Goal: Transaction & Acquisition: Purchase product/service

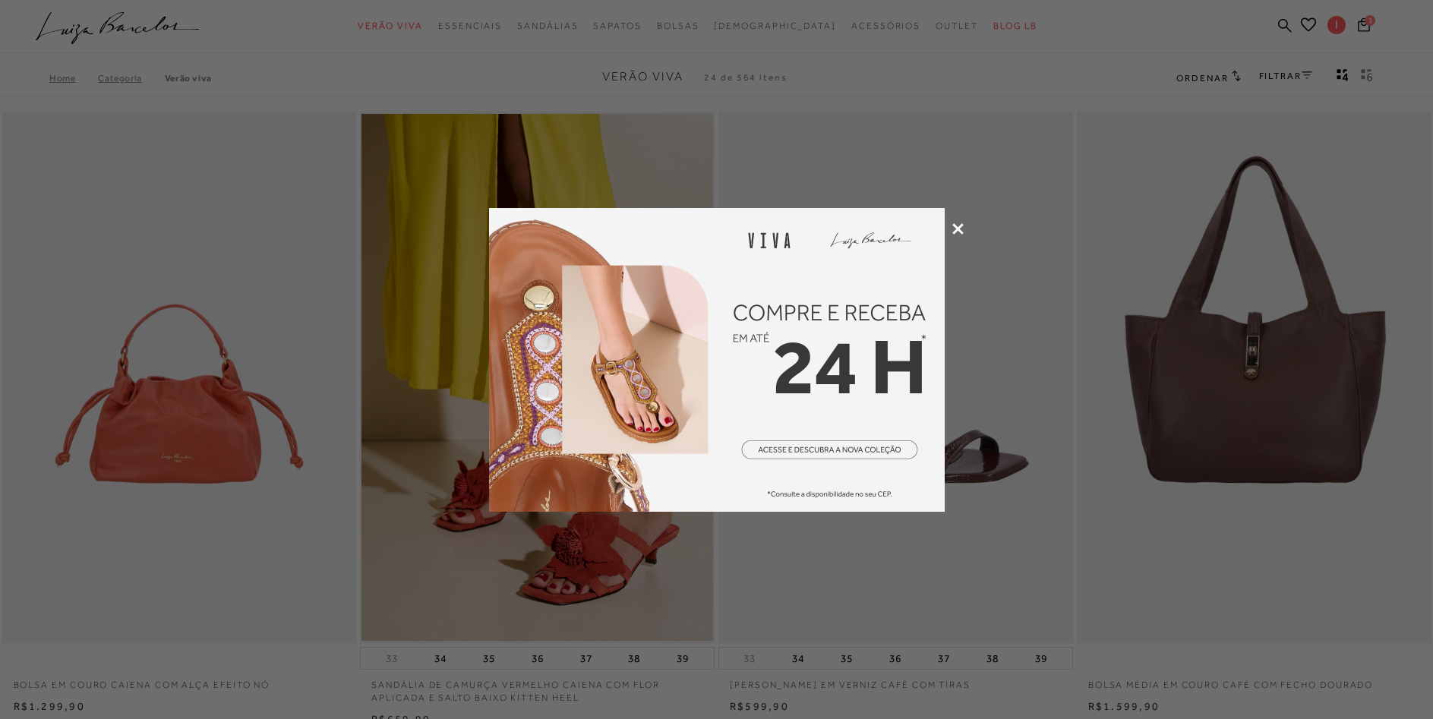
click at [961, 226] on icon at bounding box center [957, 228] width 11 height 11
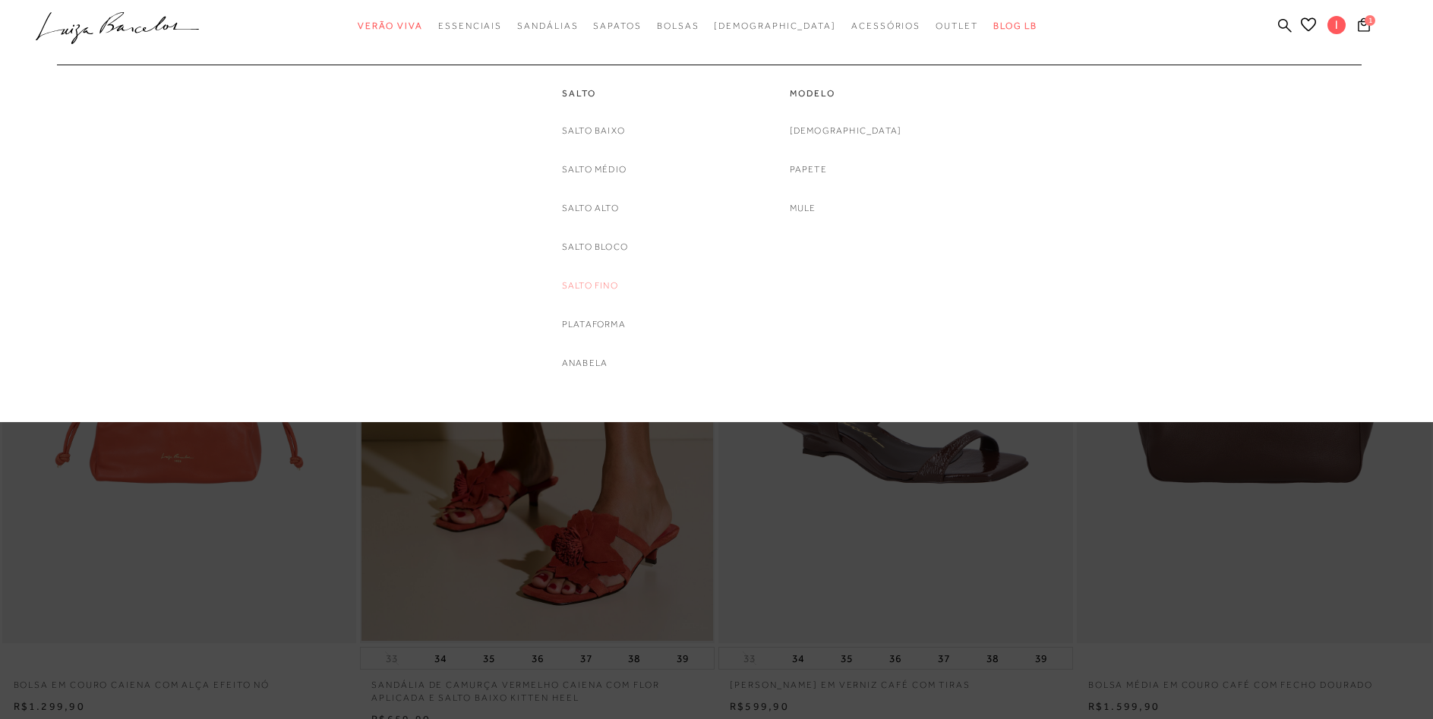
click at [589, 279] on link "Salto Fino" at bounding box center [590, 286] width 56 height 16
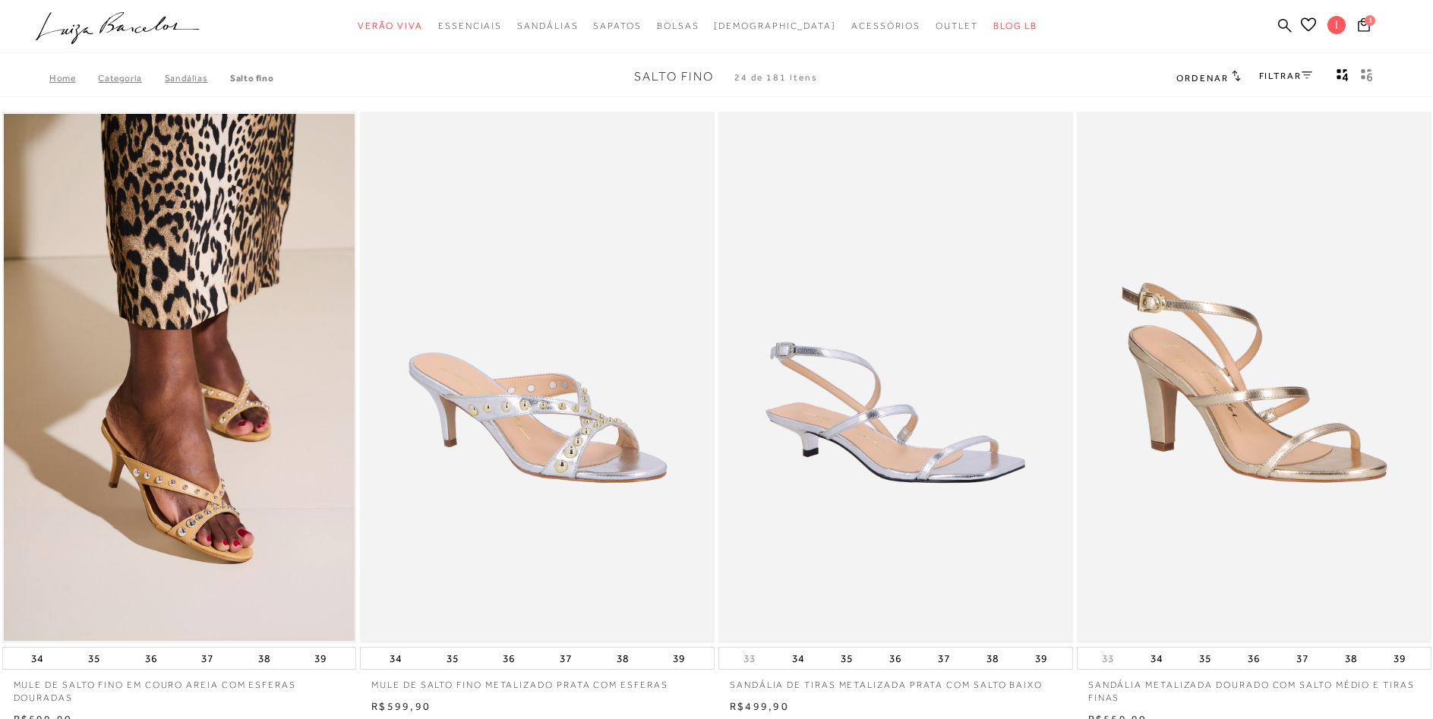
click at [1290, 74] on link "FILTRAR" at bounding box center [1285, 76] width 53 height 11
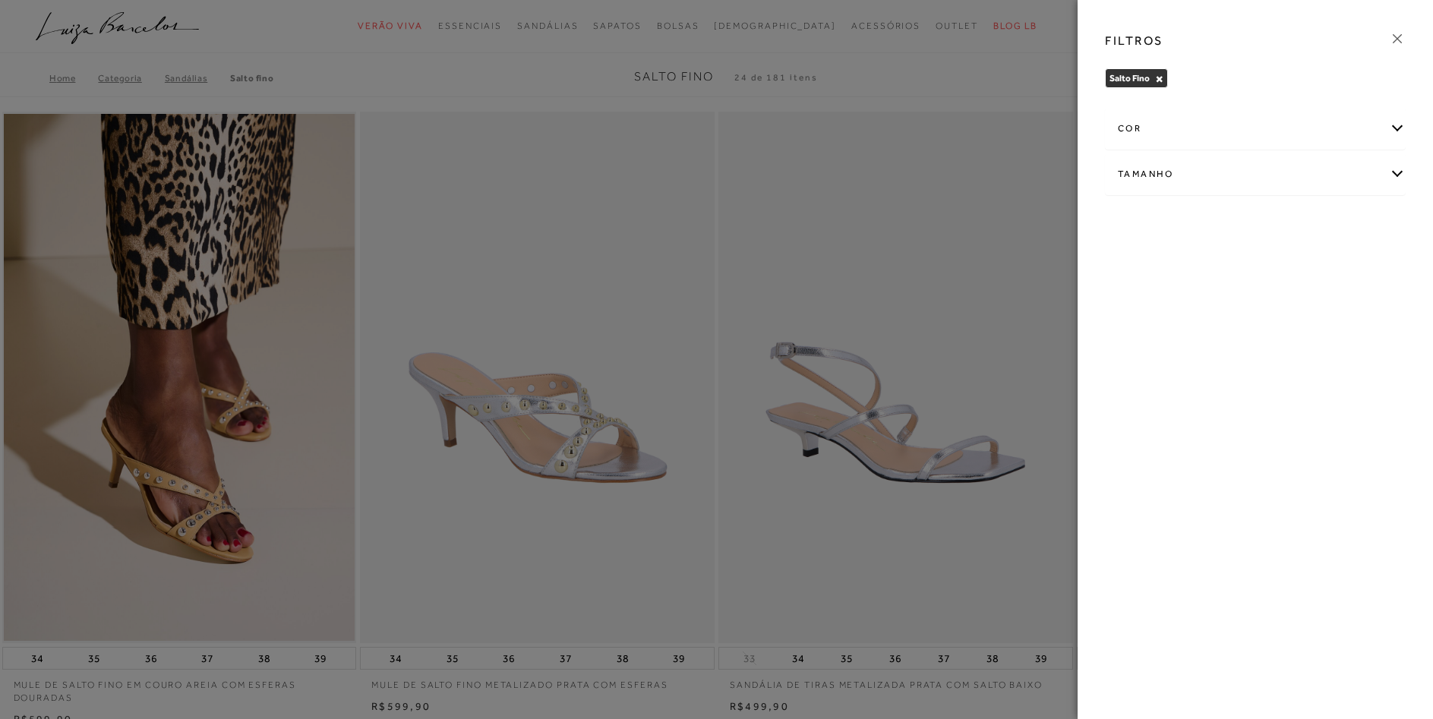
click at [1230, 135] on div "cor" at bounding box center [1255, 129] width 299 height 40
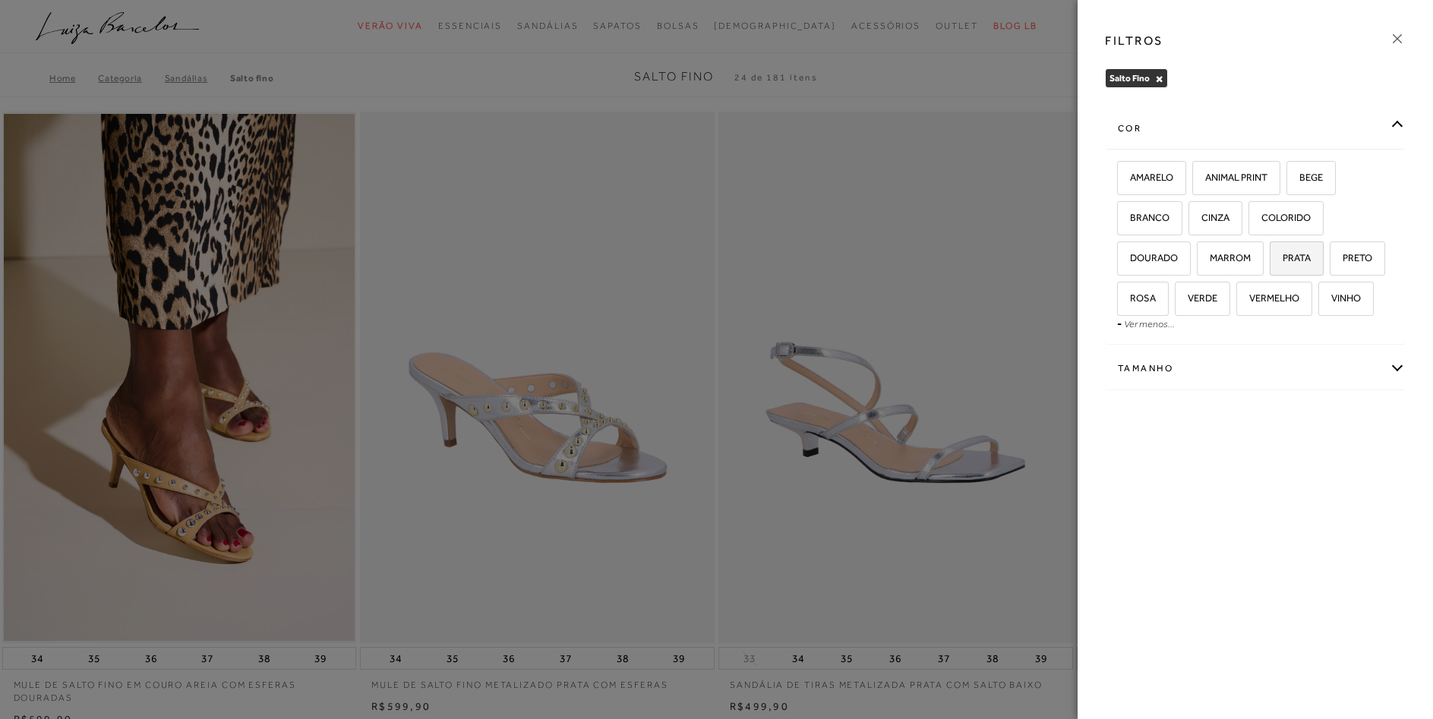
click at [1292, 258] on span "PRATA" at bounding box center [1290, 257] width 39 height 11
click at [1283, 258] on input "PRATA" at bounding box center [1274, 260] width 15 height 15
checkbox input "true"
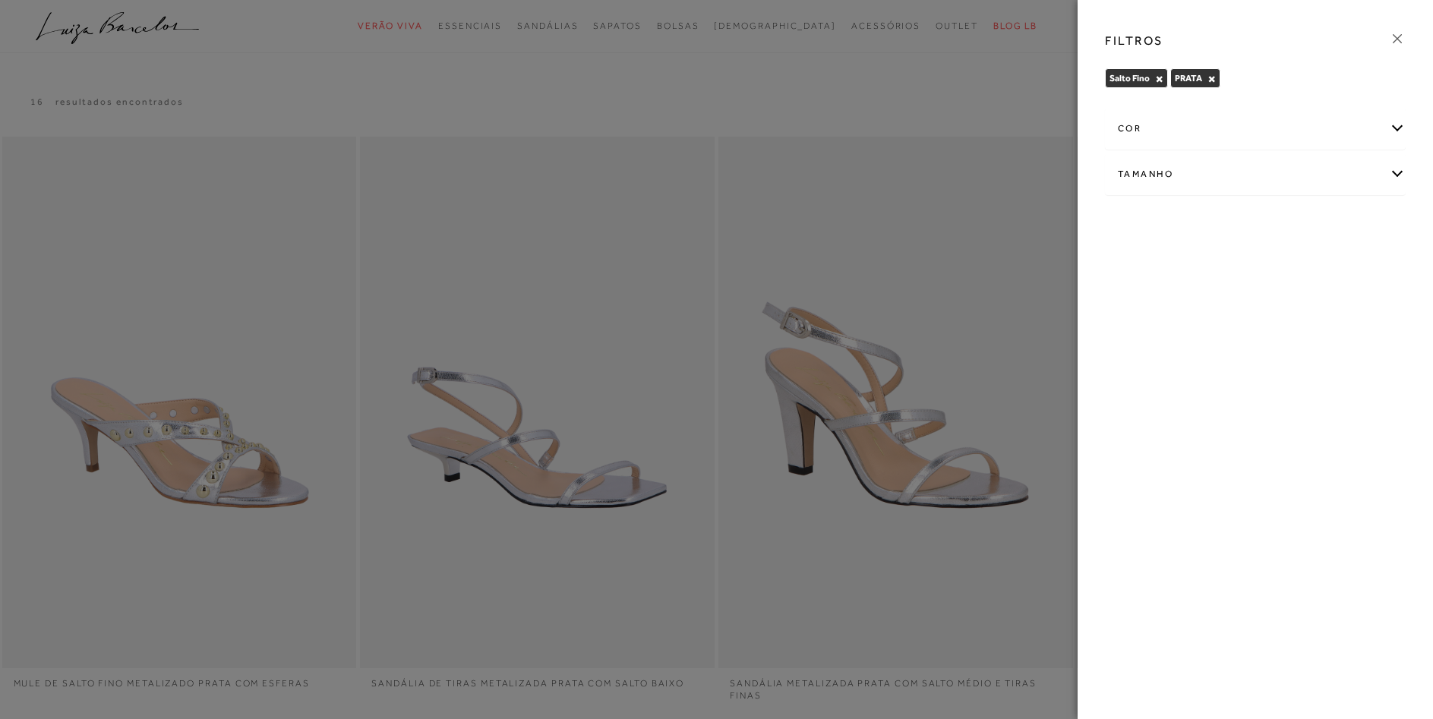
click at [737, 72] on div at bounding box center [716, 359] width 1433 height 719
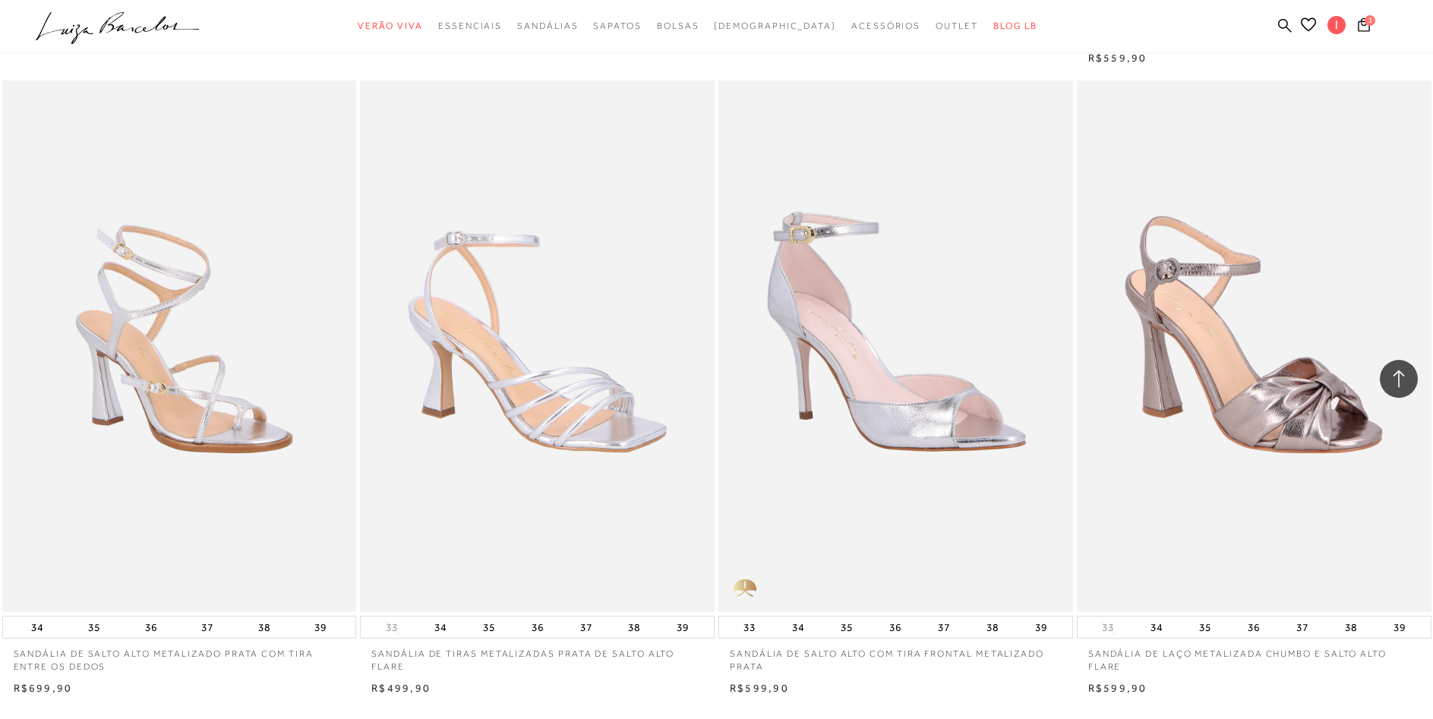
scroll to position [1472, 0]
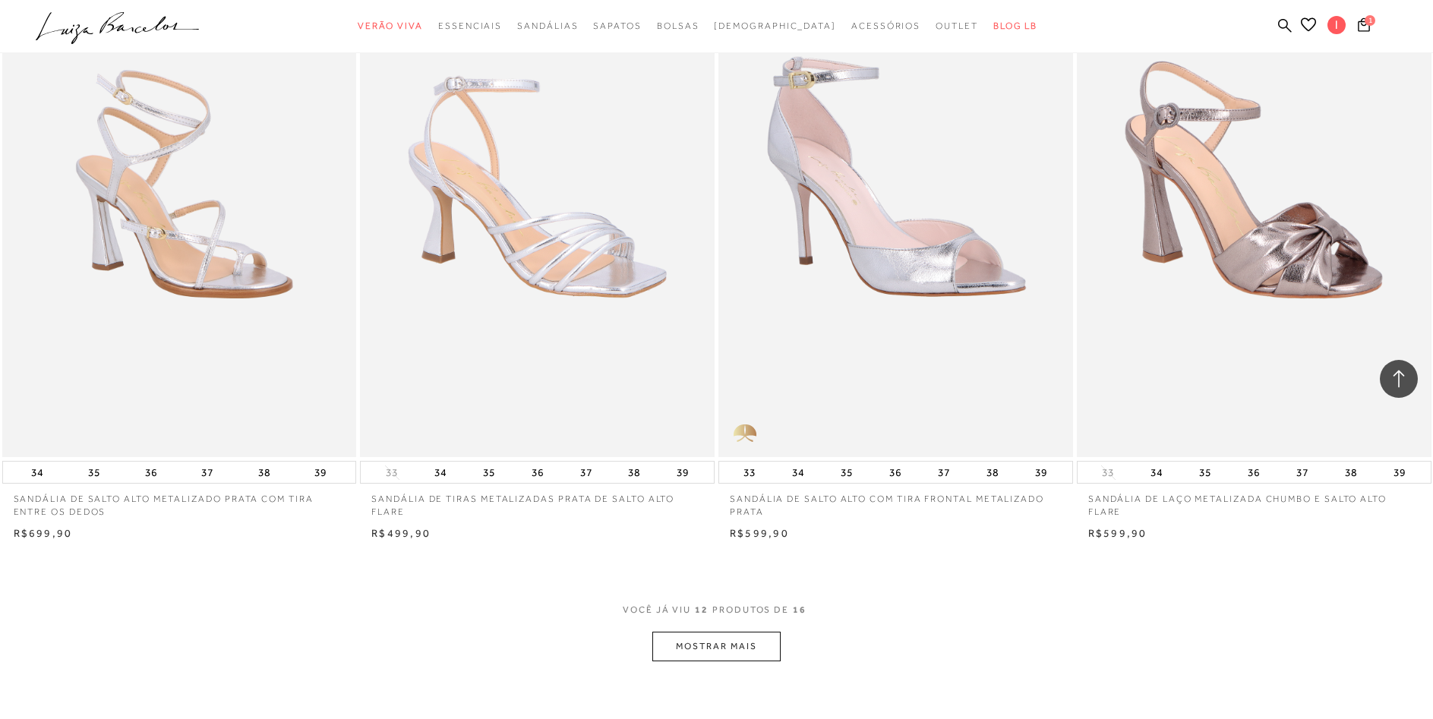
click at [727, 638] on button "MOSTRAR MAIS" at bounding box center [716, 647] width 128 height 30
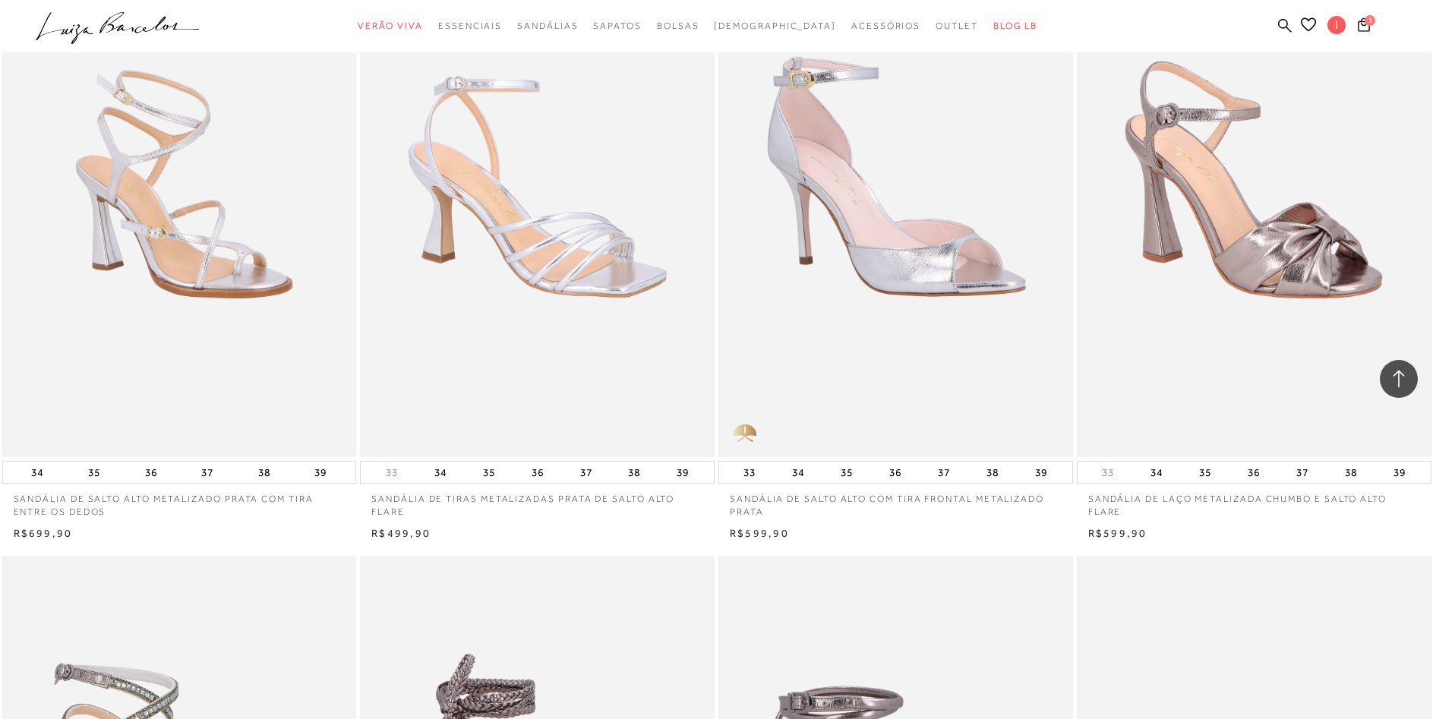
click at [155, 397] on img at bounding box center [180, 191] width 352 height 527
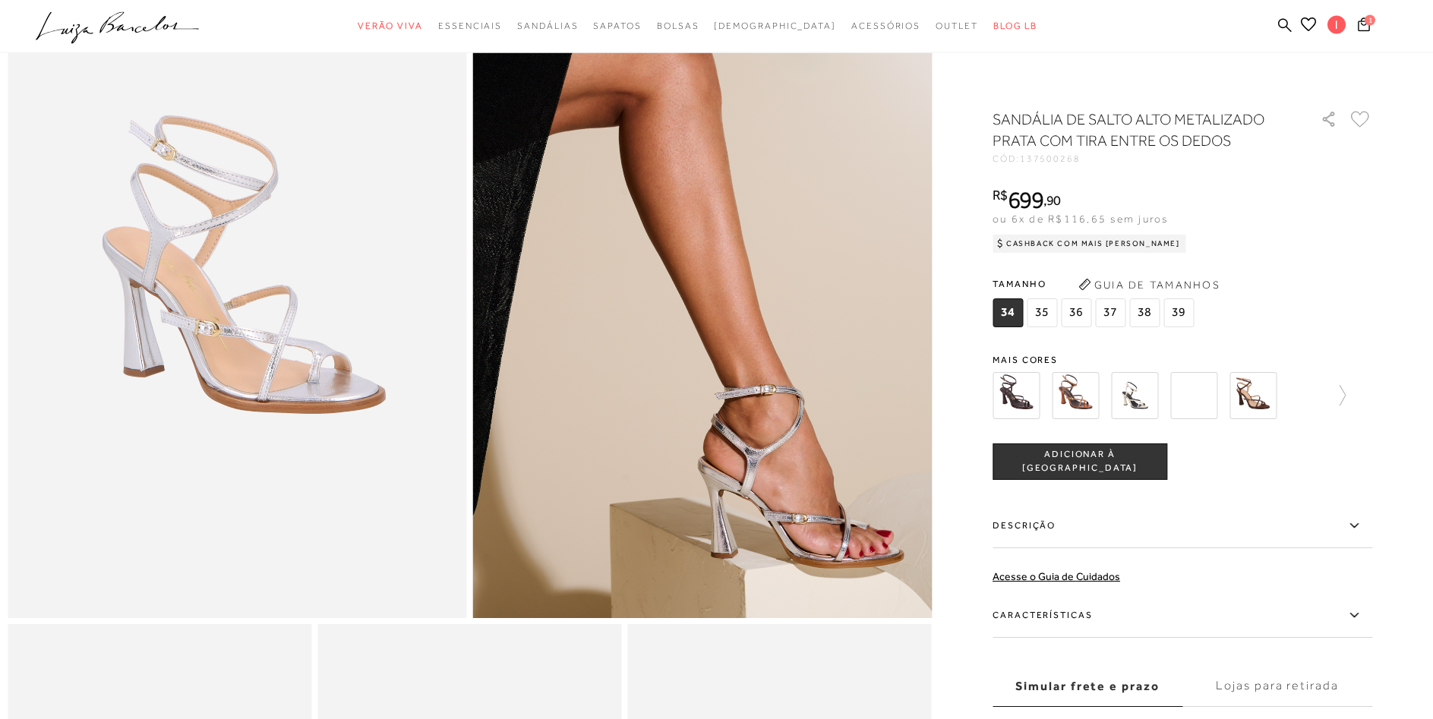
scroll to position [232, 0]
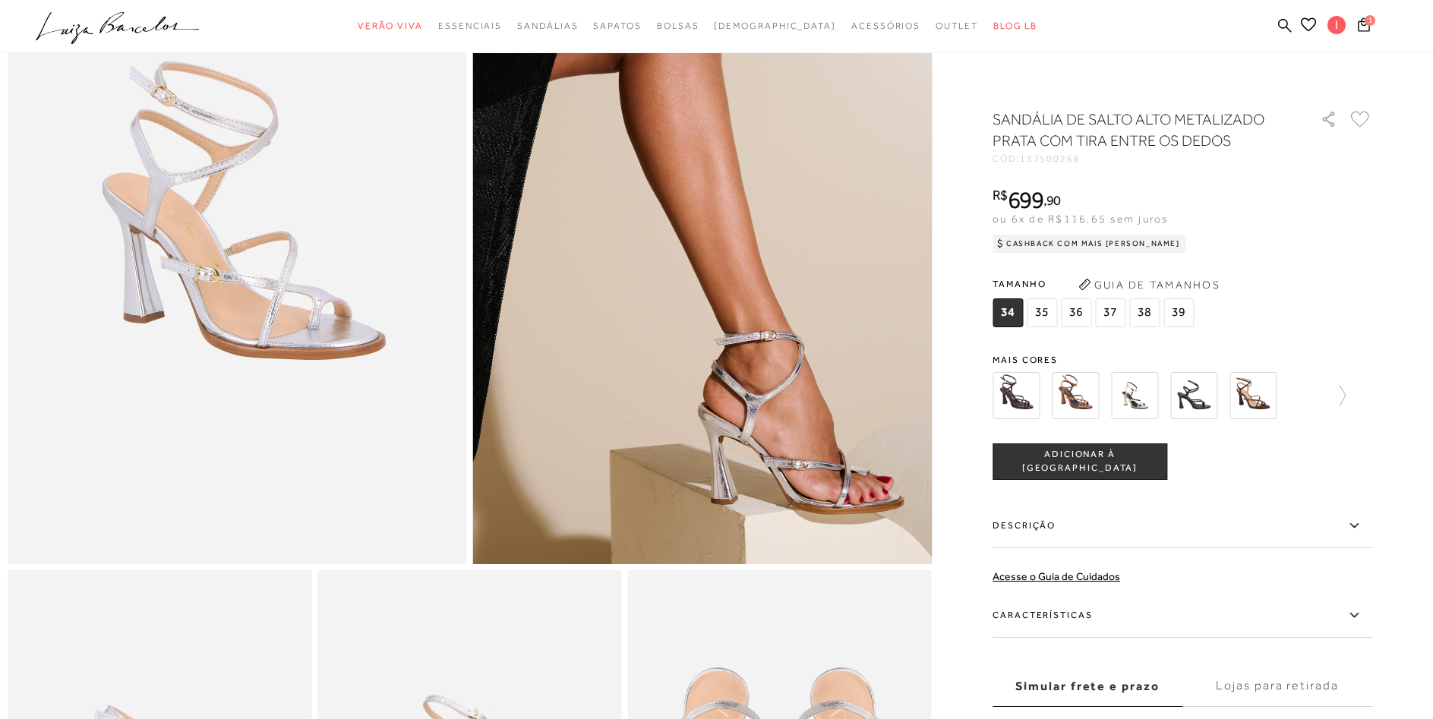
click at [1121, 683] on label "Simular frete e prazo" at bounding box center [1088, 686] width 190 height 41
click at [0, 0] on input "Simular frete e prazo" at bounding box center [0, 0] width 0 height 0
click at [1120, 683] on label "Simular frete e prazo" at bounding box center [1088, 686] width 190 height 41
click at [0, 0] on input "Simular frete e prazo" at bounding box center [0, 0] width 0 height 0
click at [1120, 683] on label "Simular frete e prazo" at bounding box center [1088, 686] width 190 height 41
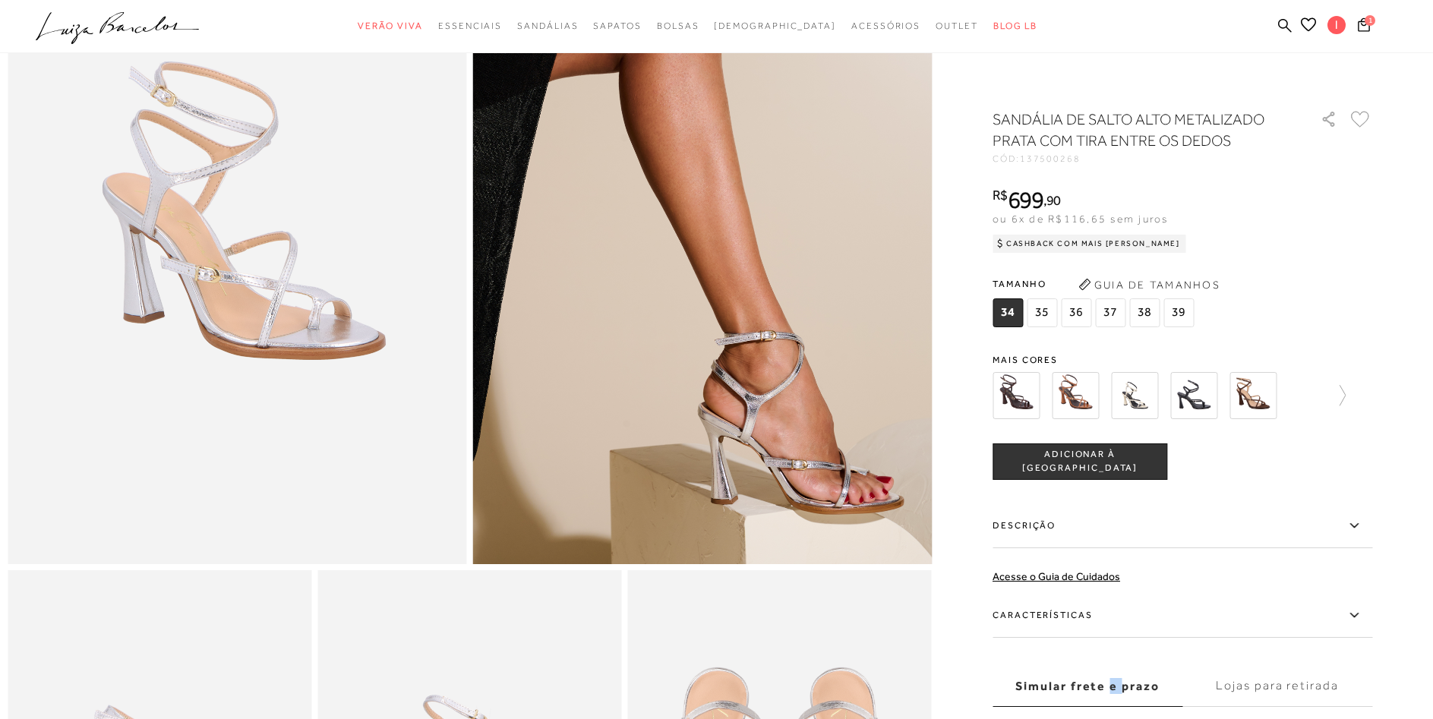
click at [0, 0] on input "Simular frete e prazo" at bounding box center [0, 0] width 0 height 0
click at [1120, 683] on label "Simular frete e prazo" at bounding box center [1088, 686] width 190 height 41
click at [0, 0] on input "Simular frete e prazo" at bounding box center [0, 0] width 0 height 0
click at [1120, 683] on label "Simular frete e prazo" at bounding box center [1088, 686] width 190 height 41
click at [0, 0] on input "Simular frete e prazo" at bounding box center [0, 0] width 0 height 0
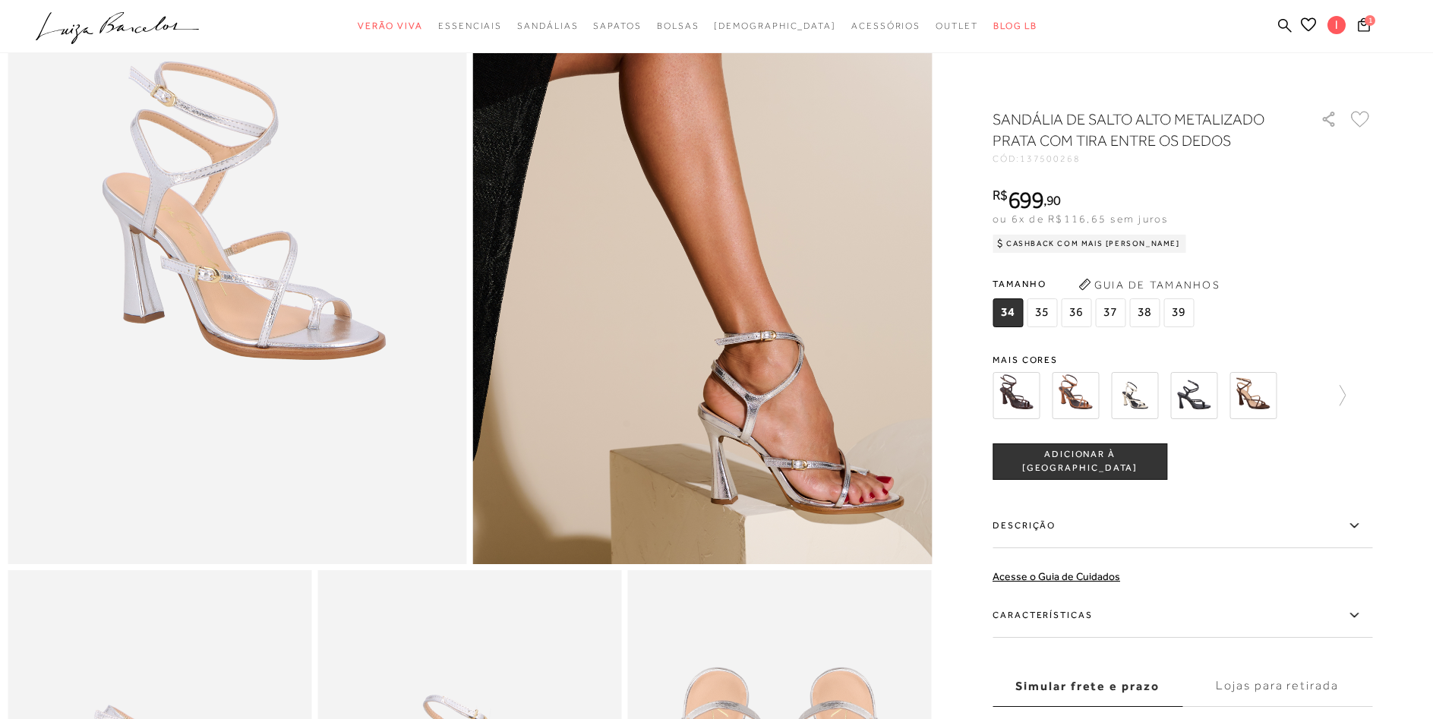
click at [1120, 683] on label "Simular frete e prazo" at bounding box center [1088, 686] width 190 height 41
click at [0, 0] on input "Simular frete e prazo" at bounding box center [0, 0] width 0 height 0
click at [1117, 690] on label "Simular frete e prazo" at bounding box center [1088, 686] width 190 height 41
click at [0, 0] on input "Simular frete e prazo" at bounding box center [0, 0] width 0 height 0
click at [1236, 687] on label "Lojas para retirada" at bounding box center [1277, 686] width 190 height 41
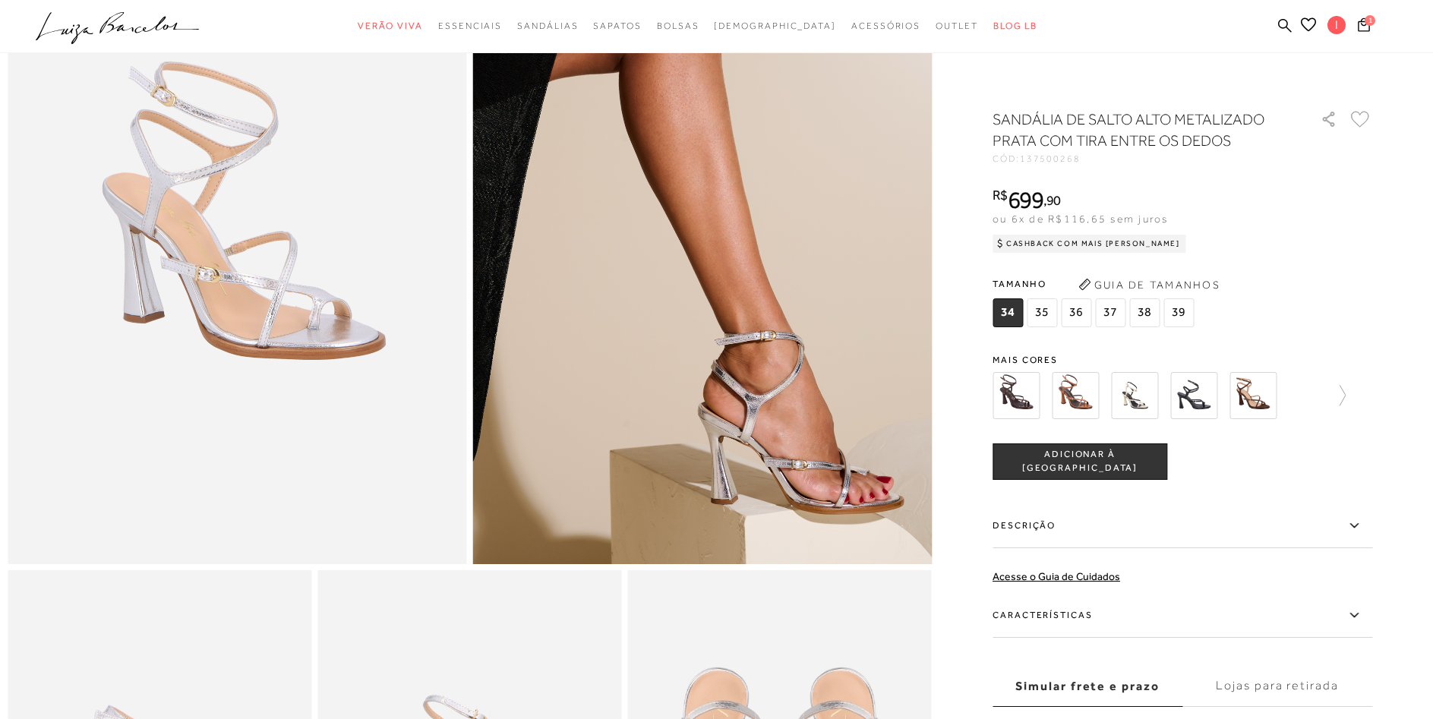
click at [0, 0] on input "Lojas para retirada" at bounding box center [0, 0] width 0 height 0
click at [1169, 696] on label "Simular frete e prazo" at bounding box center [1088, 686] width 190 height 41
click at [0, 0] on input "Simular frete e prazo" at bounding box center [0, 0] width 0 height 0
click at [1157, 628] on label "Características" at bounding box center [1183, 616] width 380 height 44
click at [0, 0] on input "Características" at bounding box center [0, 0] width 0 height 0
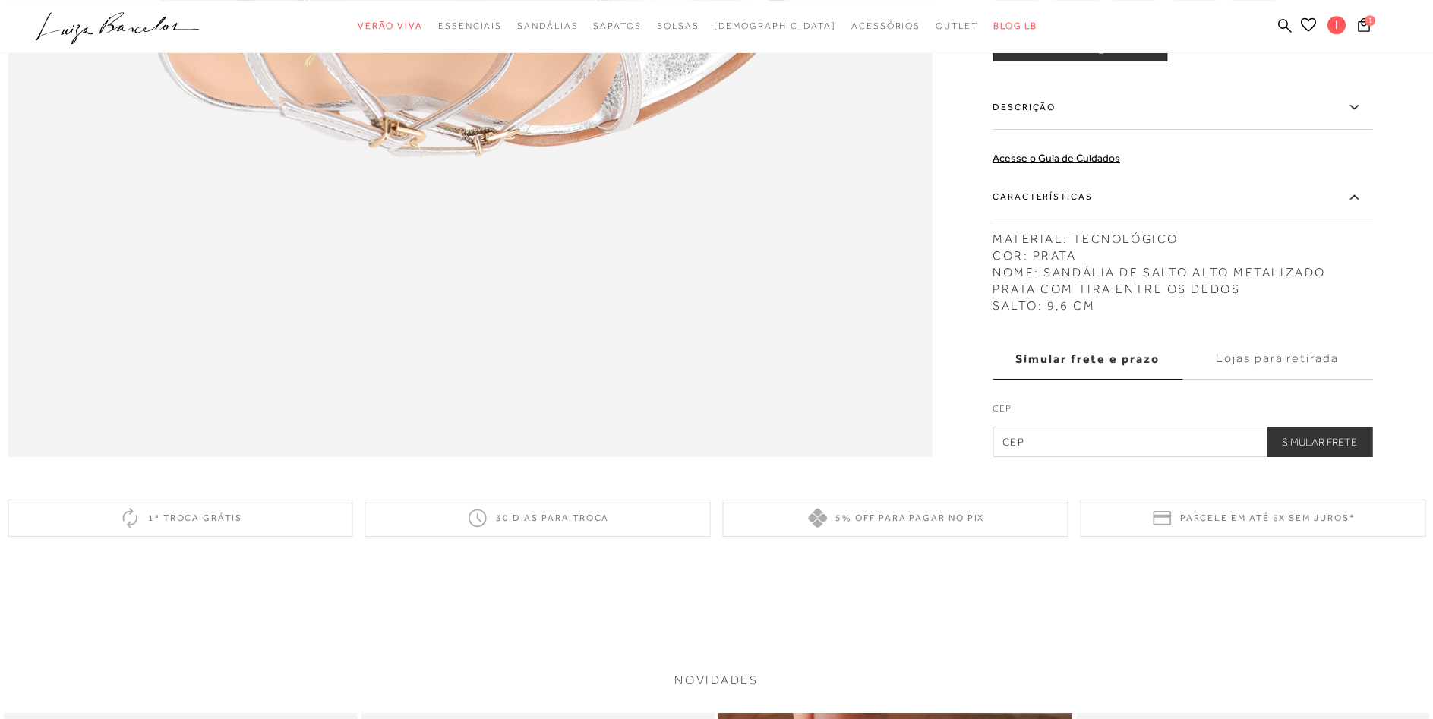
scroll to position [2169, 0]
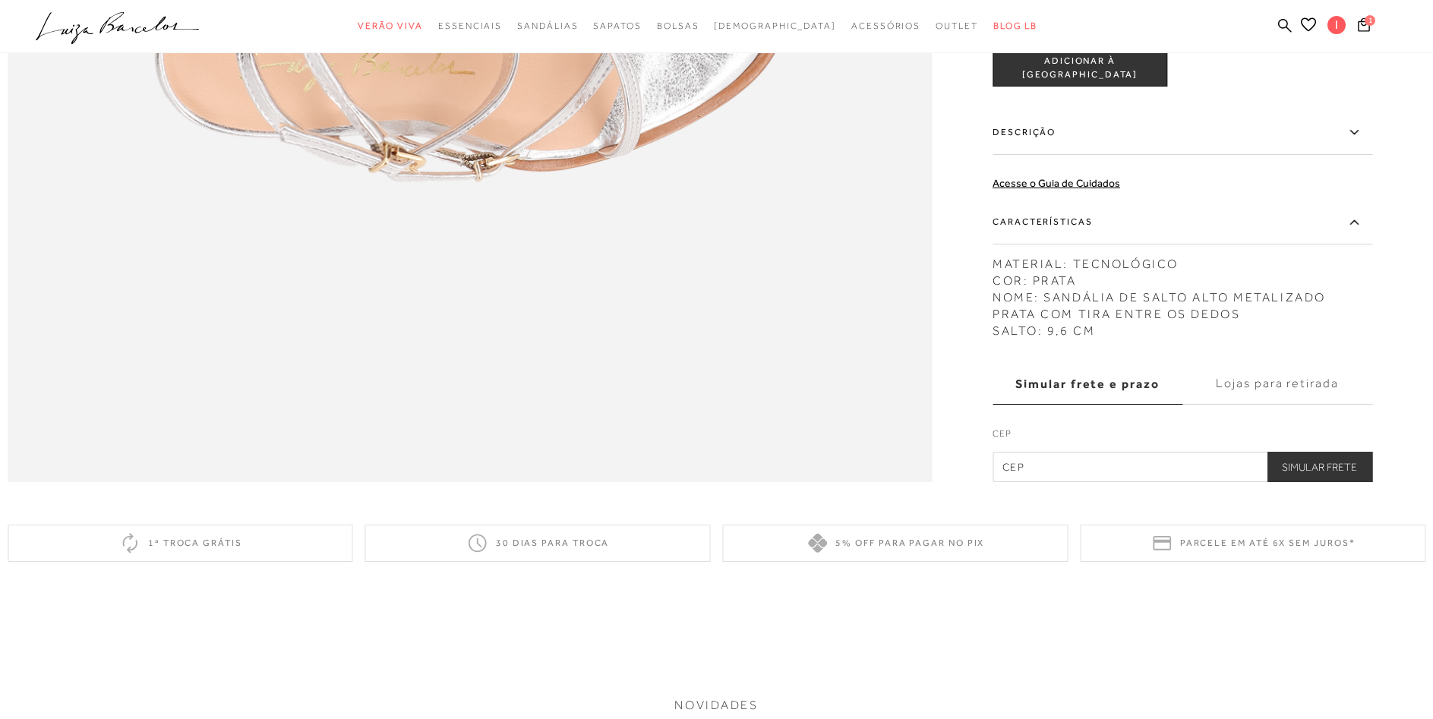
click at [1121, 482] on input "text" at bounding box center [1183, 467] width 380 height 30
type input "80240-190"
click at [1321, 482] on button "Simular Frete" at bounding box center [1320, 467] width 106 height 30
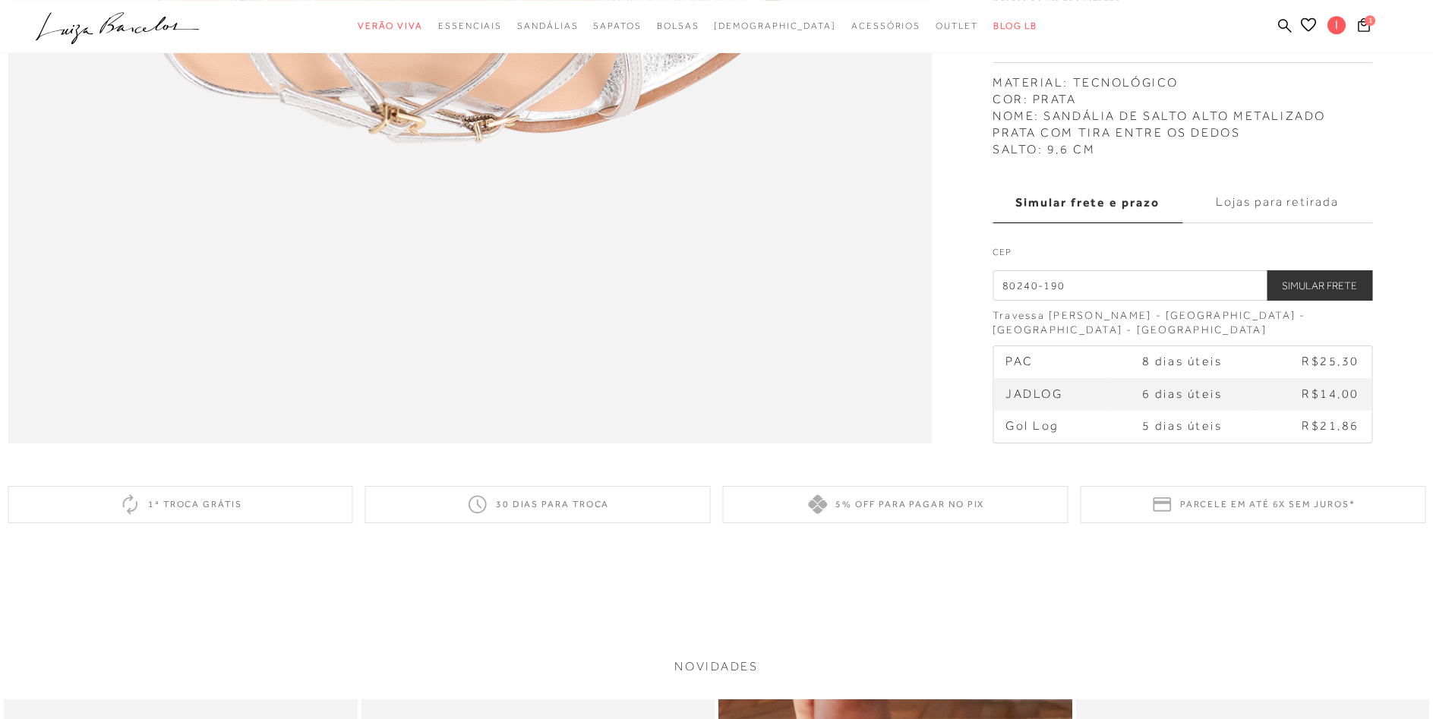
scroll to position [2246, 0]
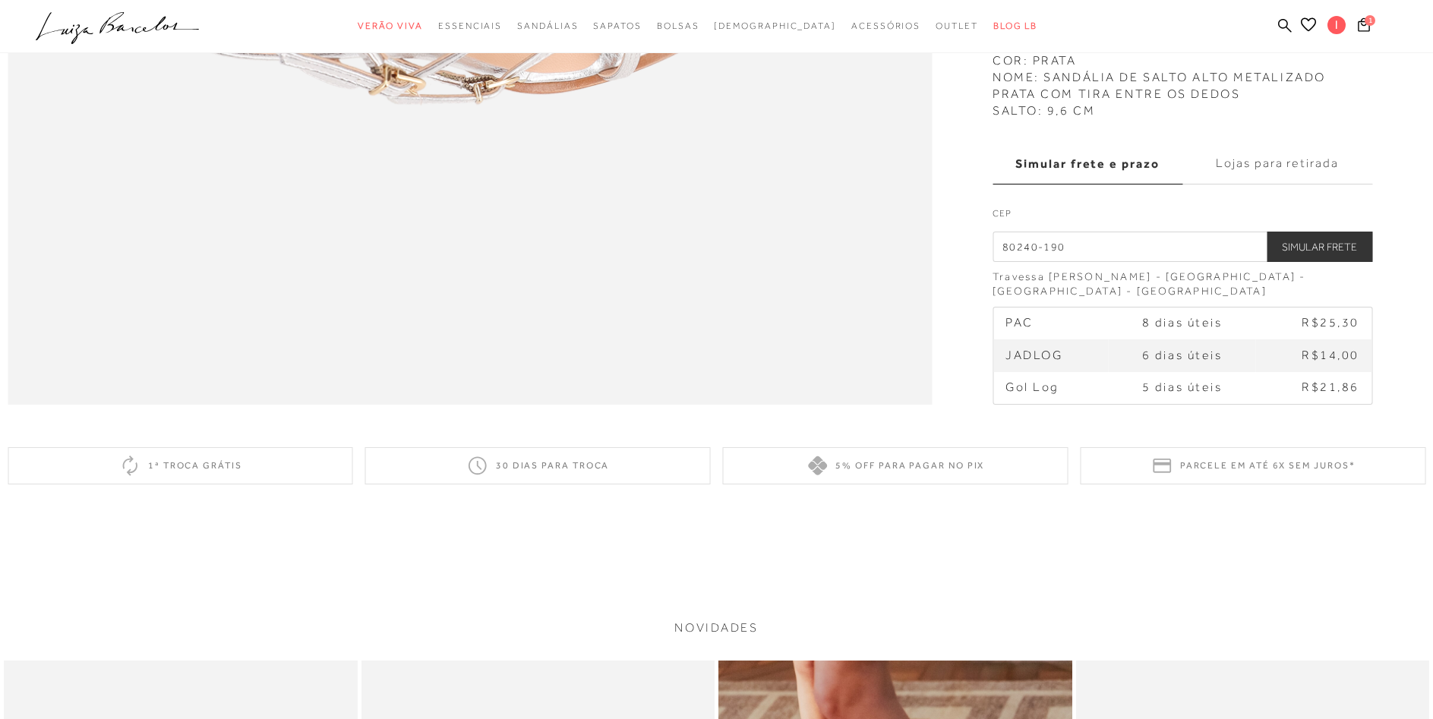
click at [1302, 184] on label "Lojas para retirada" at bounding box center [1277, 163] width 190 height 41
click at [0, 0] on input "Lojas para retirada" at bounding box center [0, 0] width 0 height 0
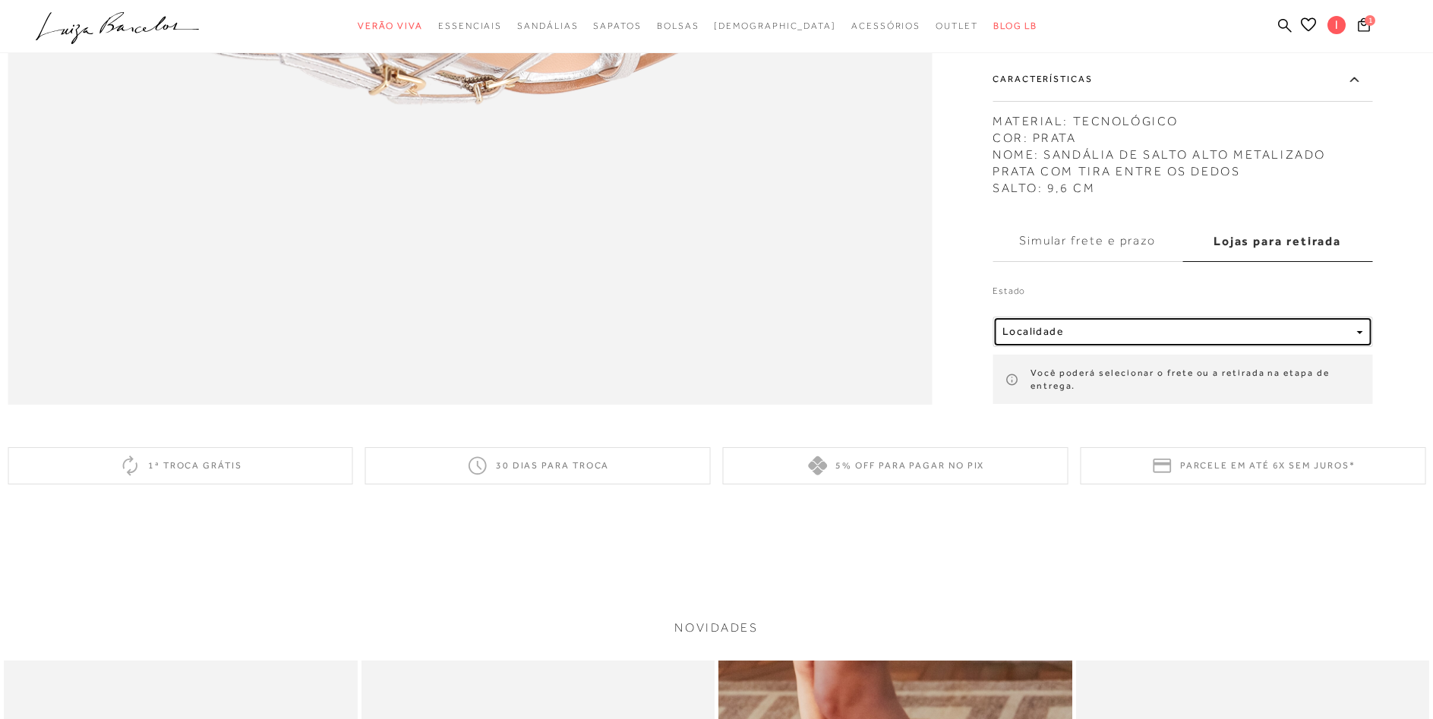
click at [1227, 339] on div "Localidade" at bounding box center [1176, 332] width 348 height 13
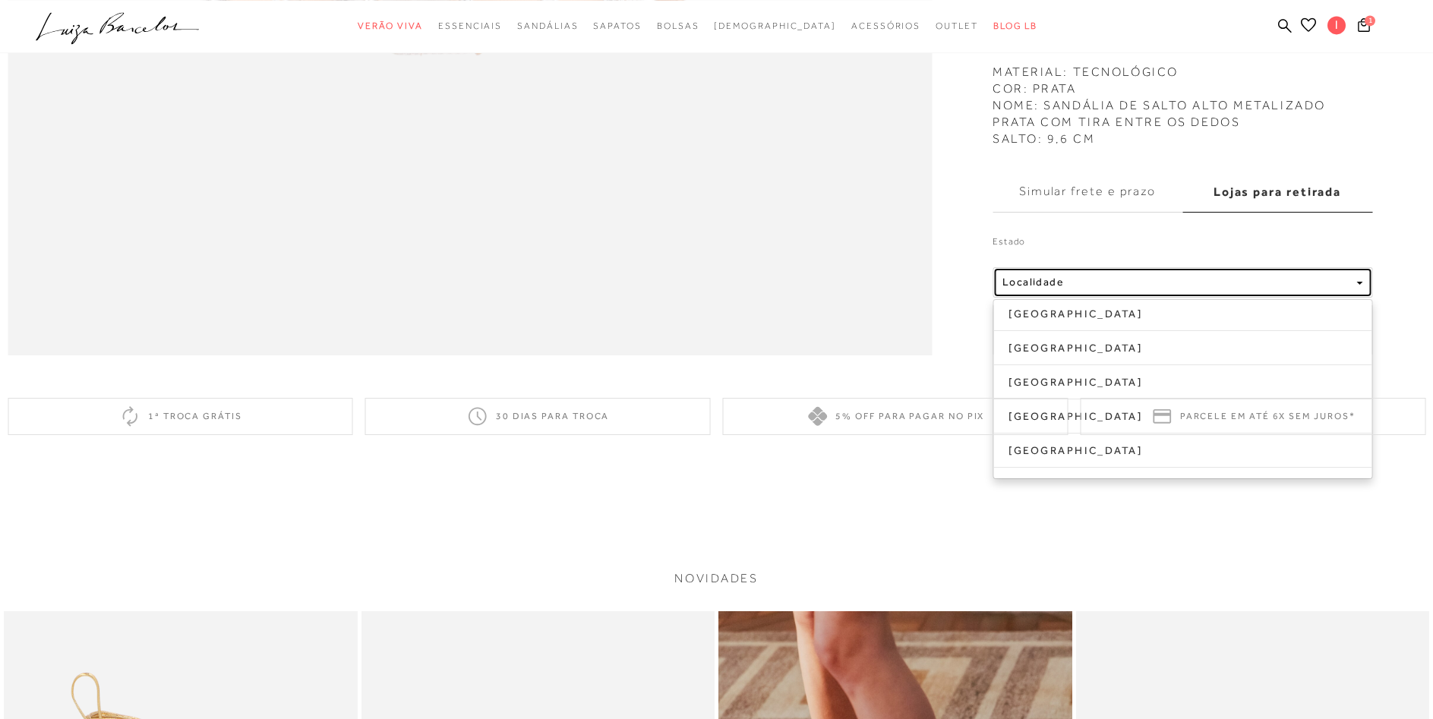
scroll to position [2401, 0]
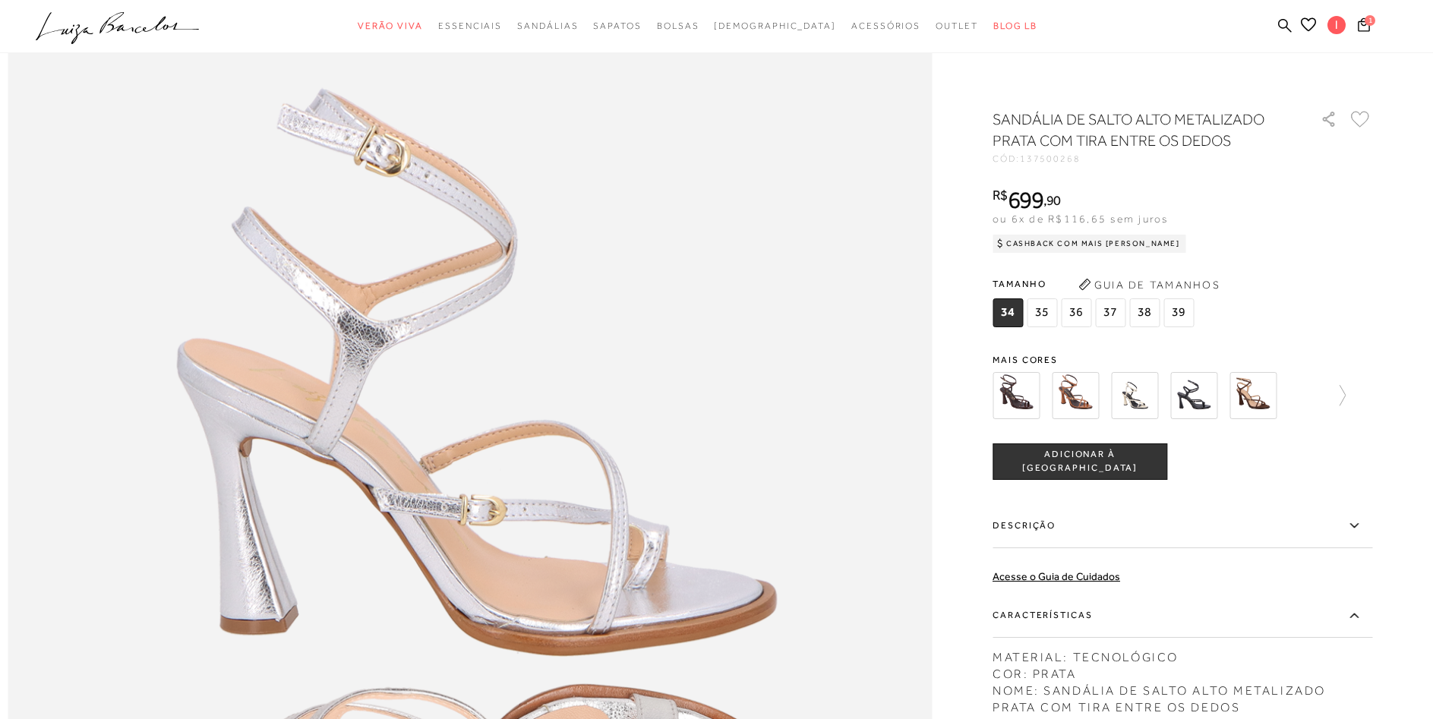
scroll to position [929, 0]
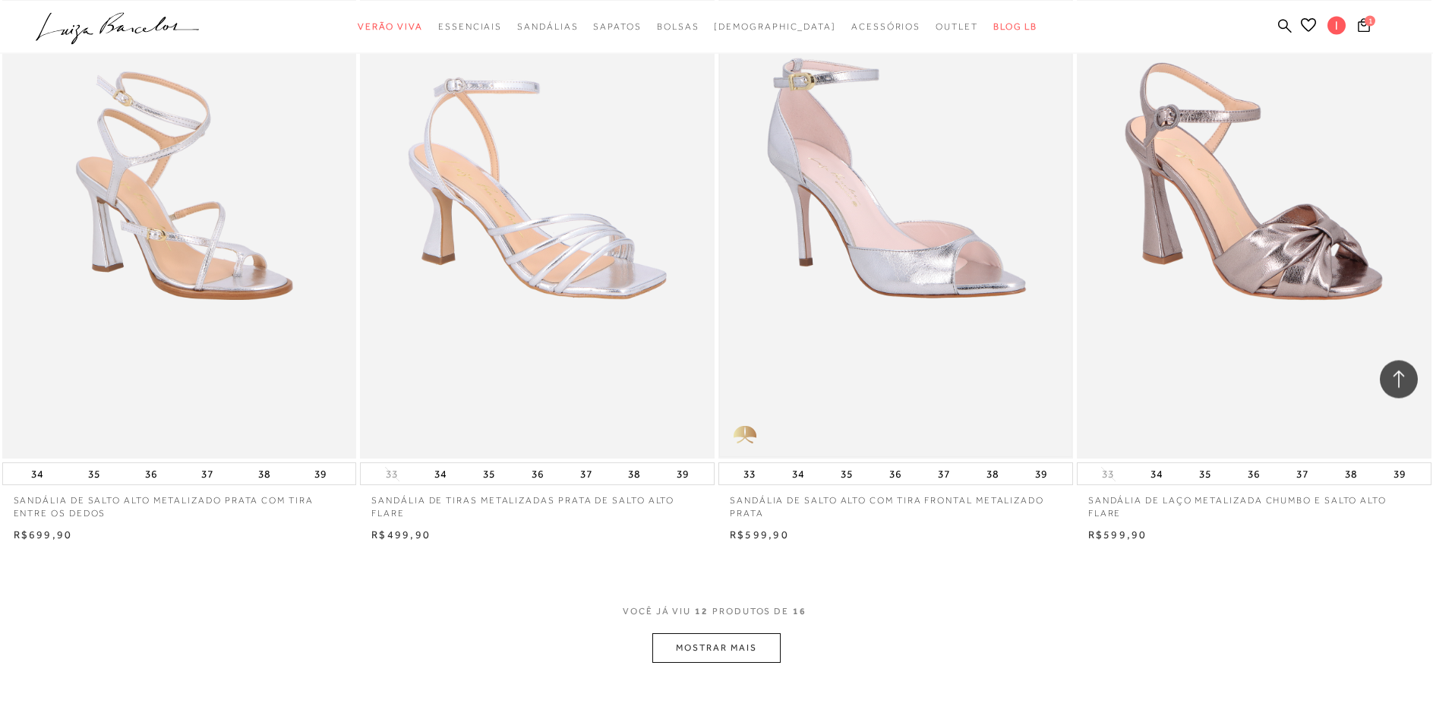
scroll to position [1472, 0]
click at [711, 642] on button "MOSTRAR MAIS" at bounding box center [716, 647] width 128 height 30
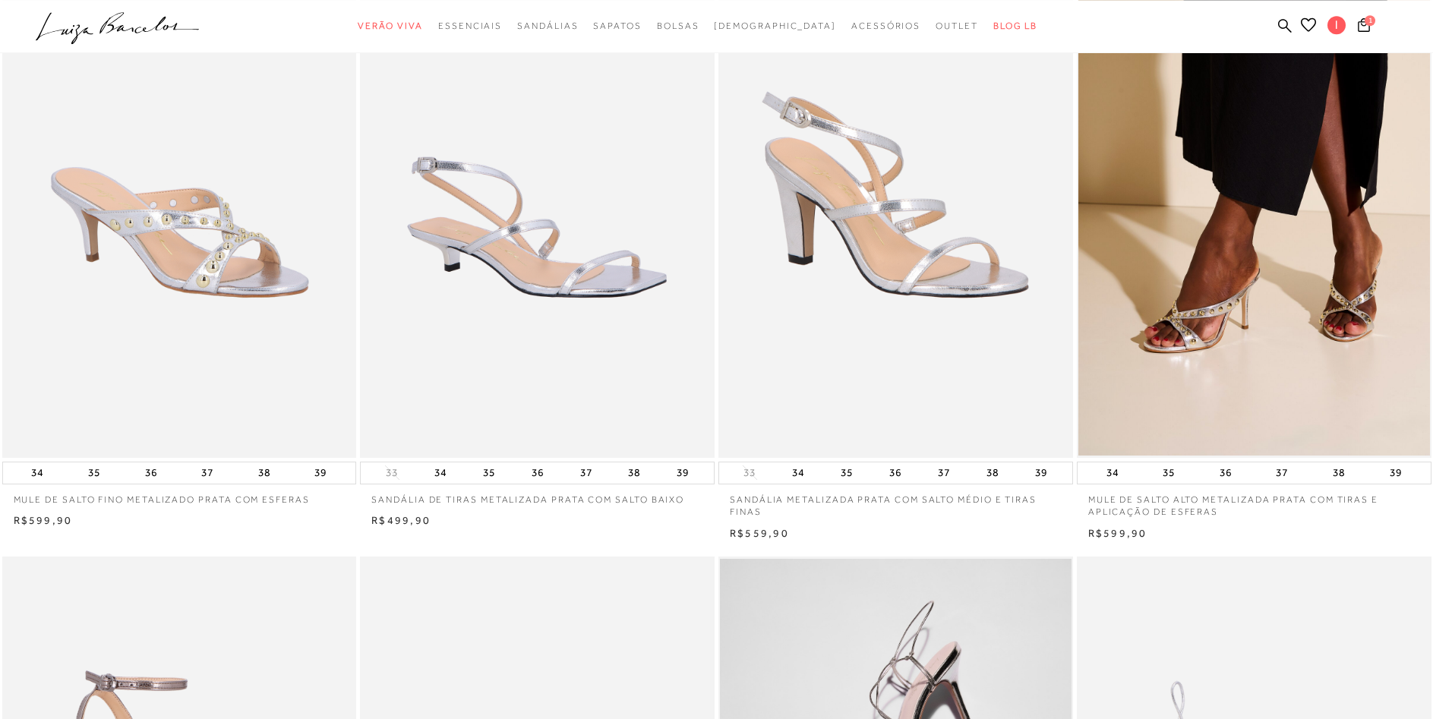
scroll to position [0, 0]
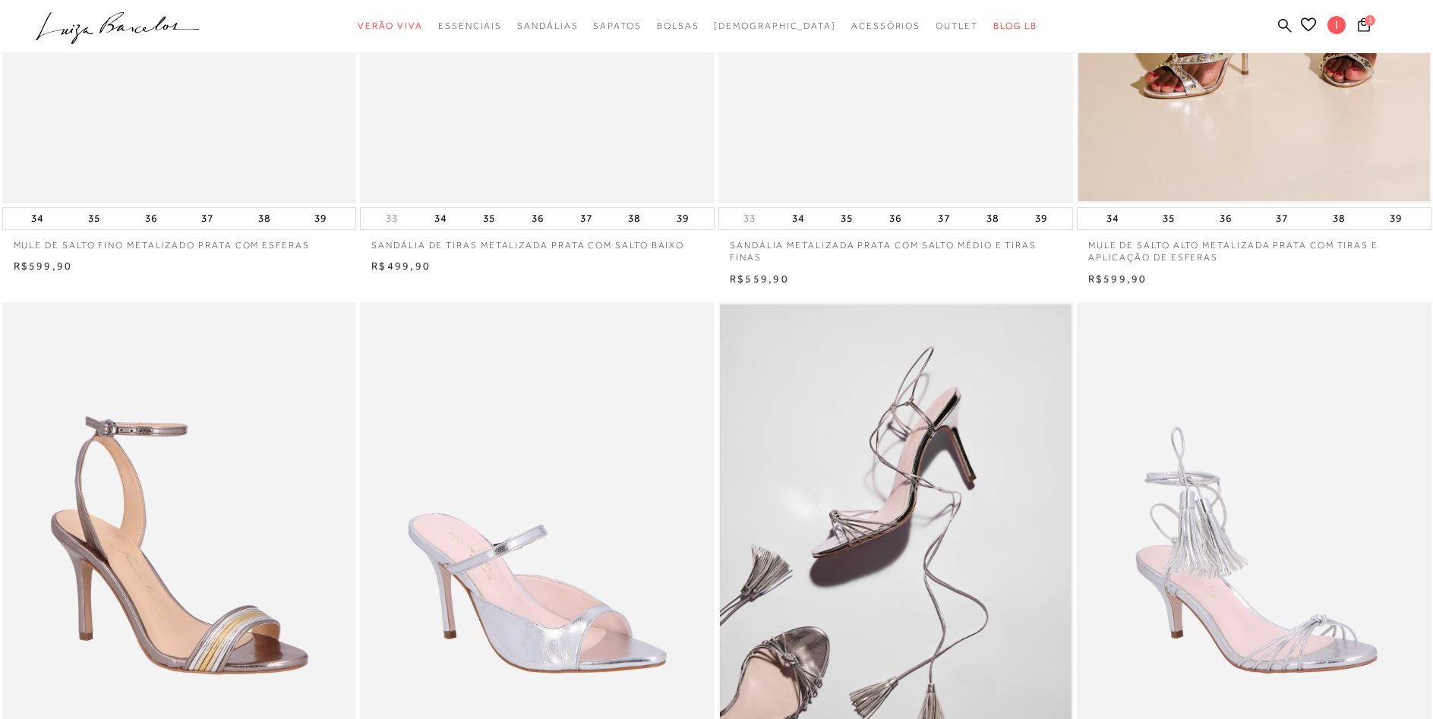
click at [1236, 547] on img at bounding box center [1254, 568] width 352 height 527
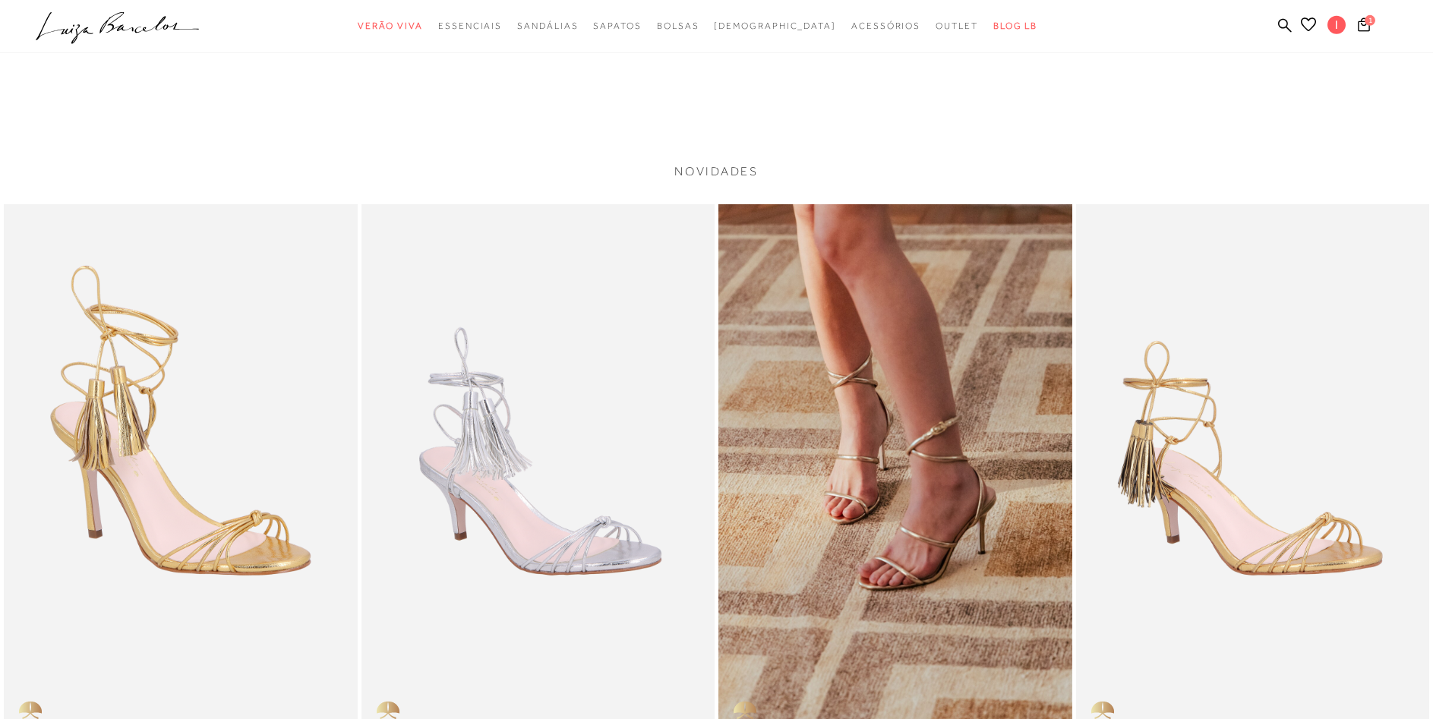
scroll to position [2788, 0]
